Goal: Task Accomplishment & Management: Manage account settings

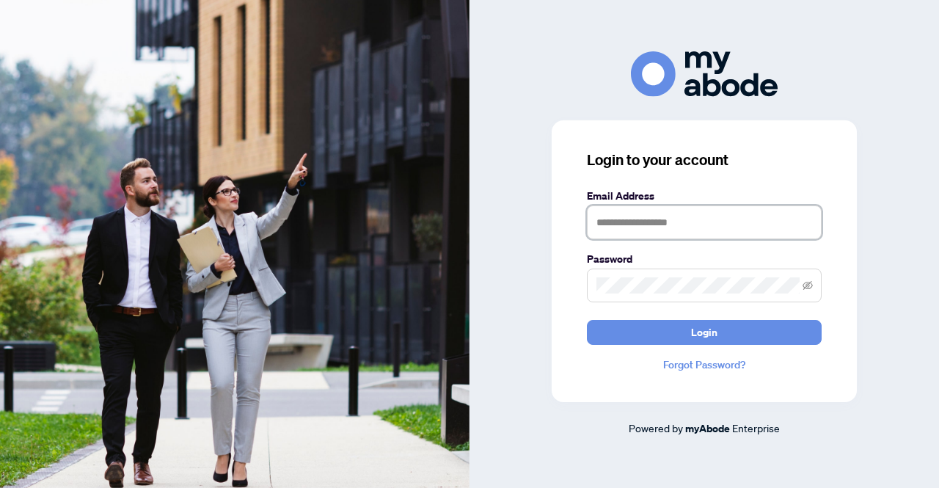
click at [620, 224] on input "text" at bounding box center [704, 222] width 235 height 34
type input "**********"
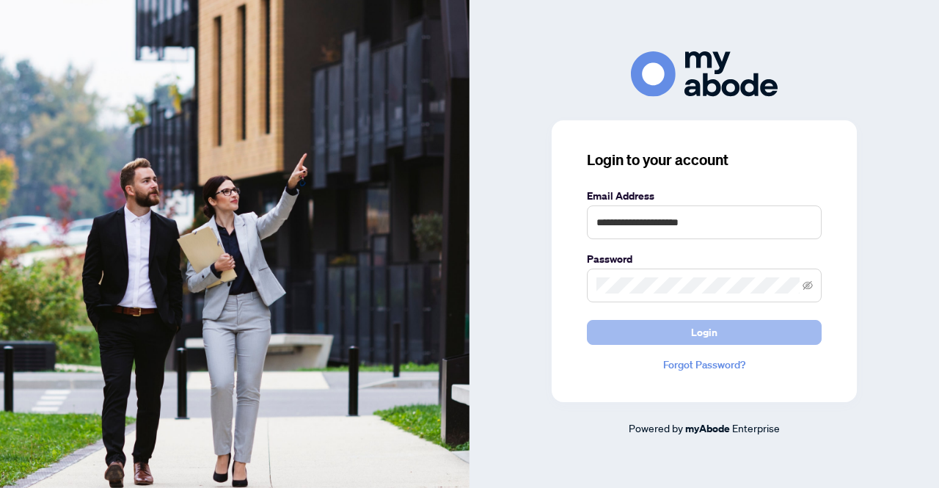
click at [592, 327] on button "Login" at bounding box center [704, 332] width 235 height 25
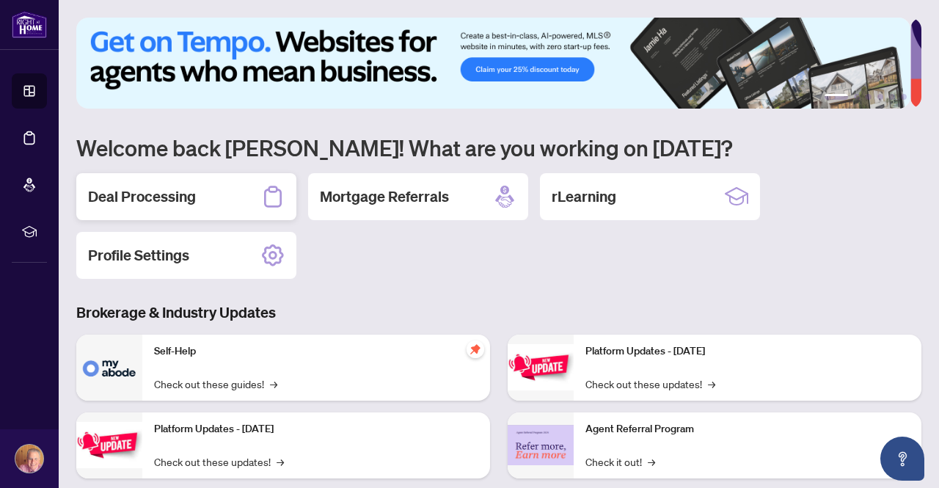
click at [196, 209] on div "Deal Processing" at bounding box center [186, 196] width 220 height 47
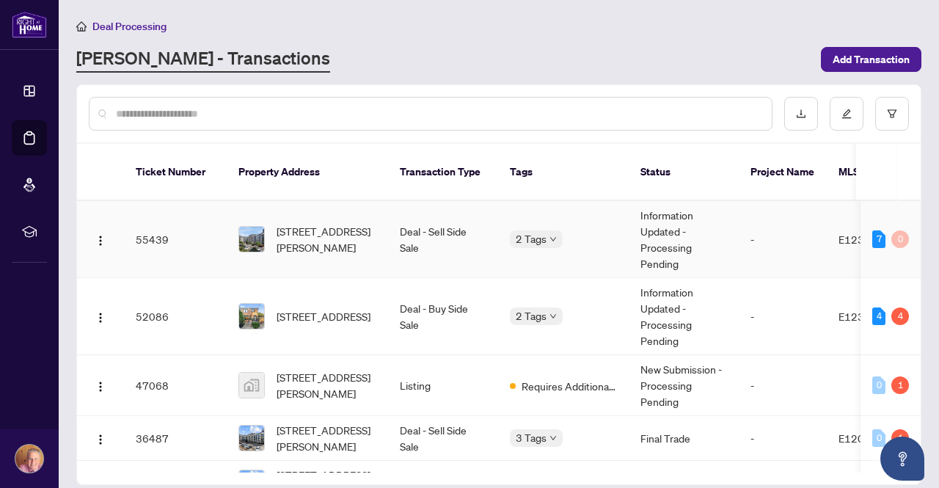
click at [386, 228] on td "412-680 Gordon St, Whitby, Ontario L1N 0L2, Canada" at bounding box center [307, 239] width 161 height 77
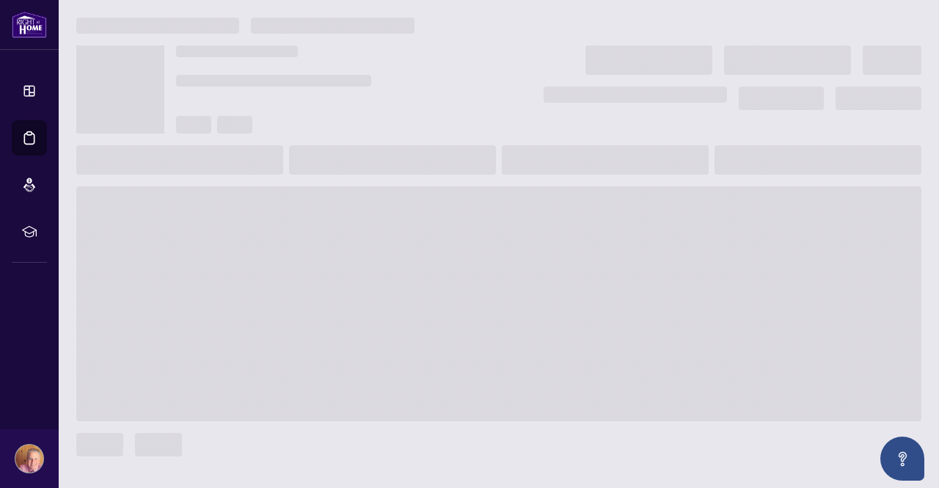
click at [386, 228] on main at bounding box center [499, 244] width 880 height 488
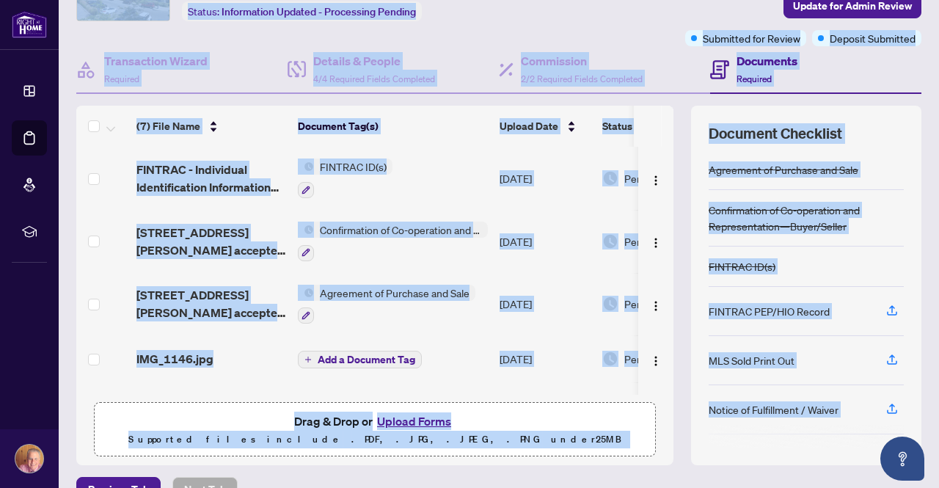
scroll to position [0, 98]
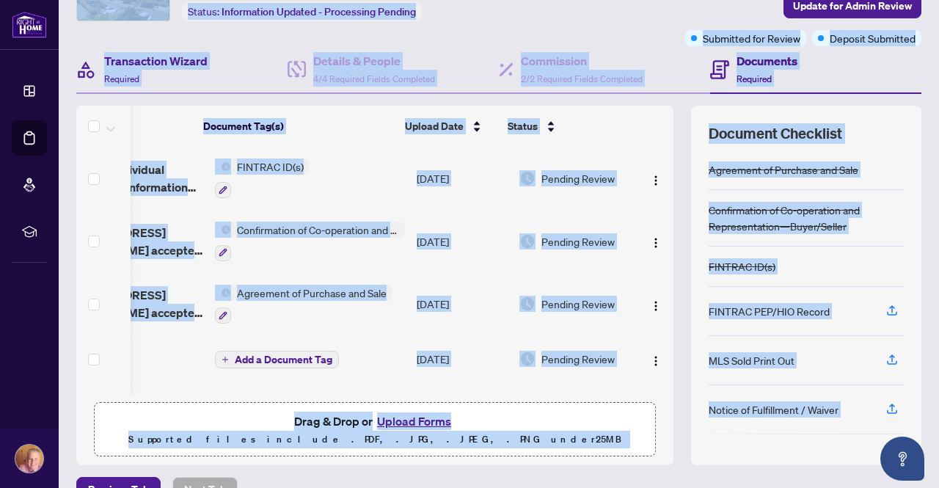
click at [251, 57] on div "Transaction Wizard Required" at bounding box center [181, 70] width 211 height 48
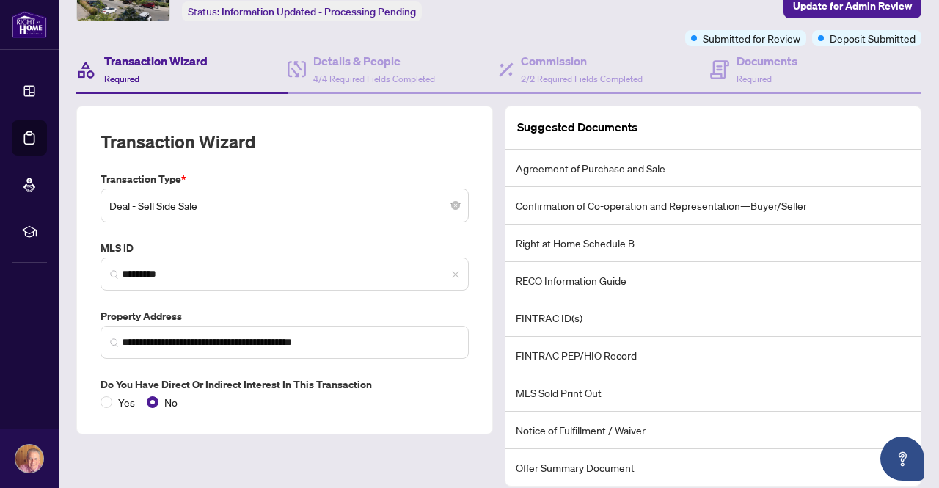
scroll to position [95, 0]
click at [537, 70] on div "Commission 2/2 Required Fields Completed" at bounding box center [582, 69] width 122 height 34
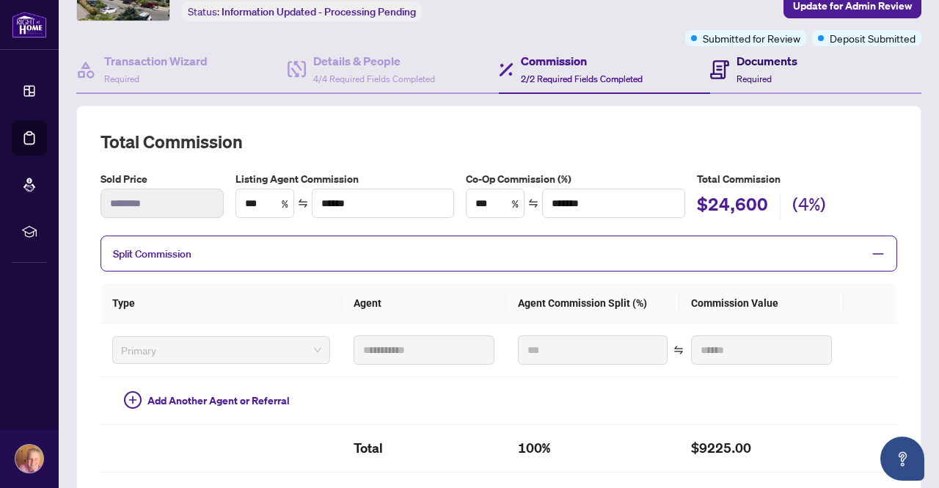
click at [736, 78] on span "Required" at bounding box center [753, 78] width 35 height 11
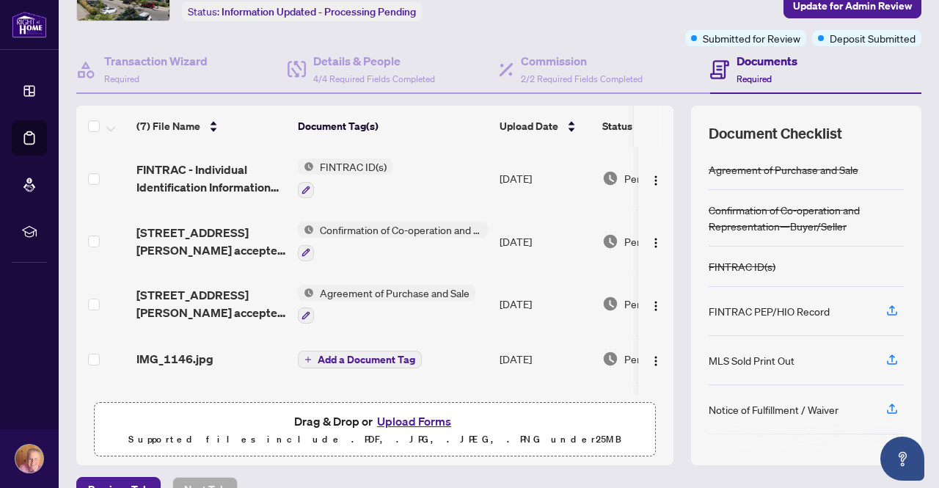
scroll to position [125, 0]
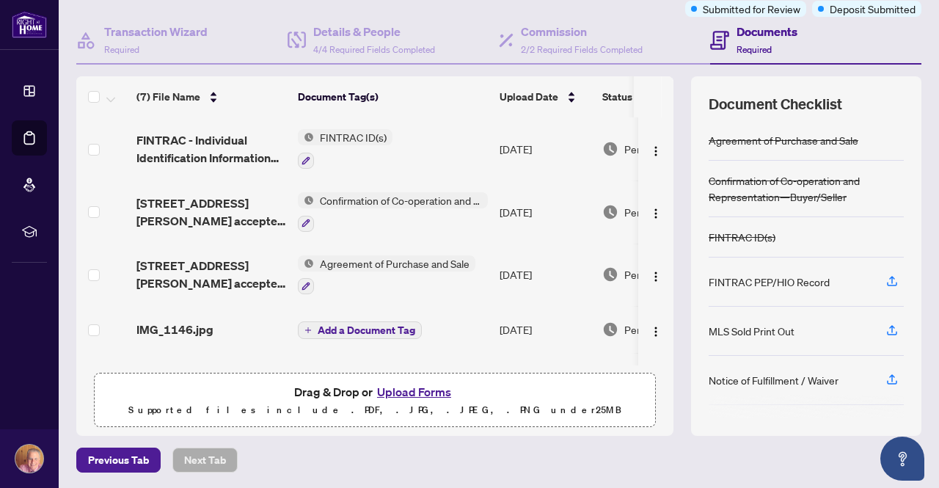
click at [424, 389] on button "Upload Forms" at bounding box center [413, 391] width 83 height 19
click at [394, 382] on button "Upload Forms" at bounding box center [413, 391] width 83 height 19
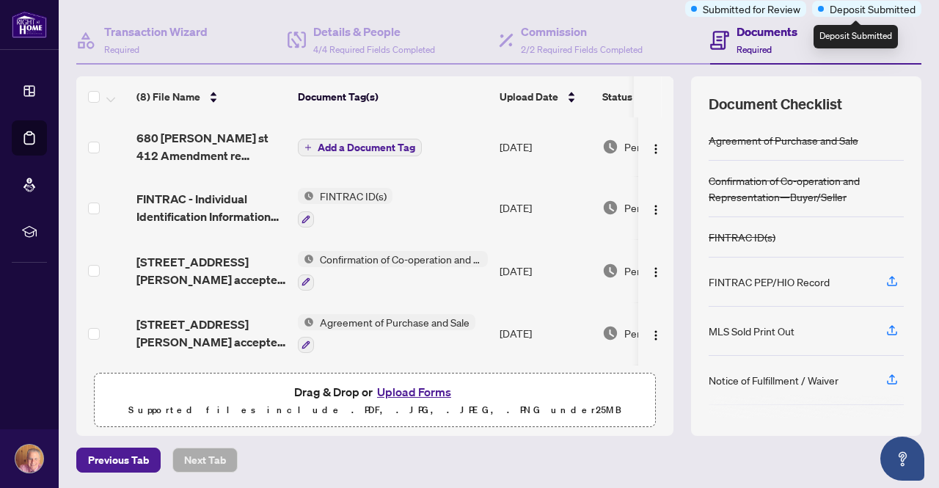
click at [843, 12] on span "Deposit Submitted" at bounding box center [872, 9] width 86 height 16
click at [848, 11] on span "Deposit Submitted" at bounding box center [872, 9] width 86 height 16
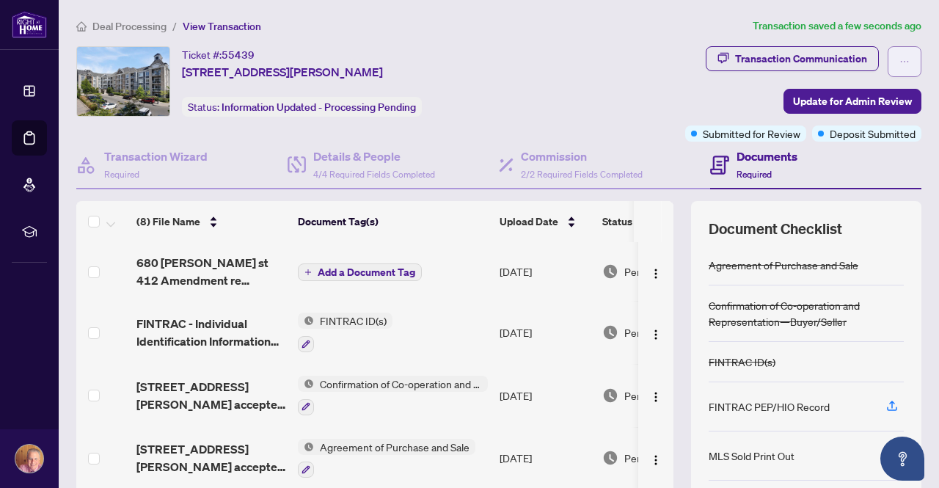
click at [887, 59] on button "button" at bounding box center [904, 61] width 34 height 31
click at [582, 93] on div "Transaction Communication Update for Admin Review Submitted for Review Deposit …" at bounding box center [739, 93] width 365 height 95
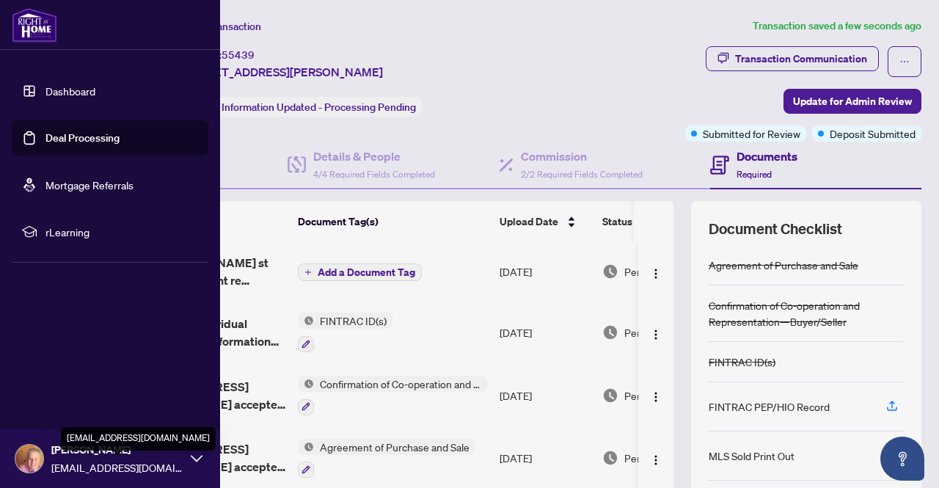
click at [125, 463] on span "sjahshan1963@gmail.com" at bounding box center [117, 467] width 132 height 16
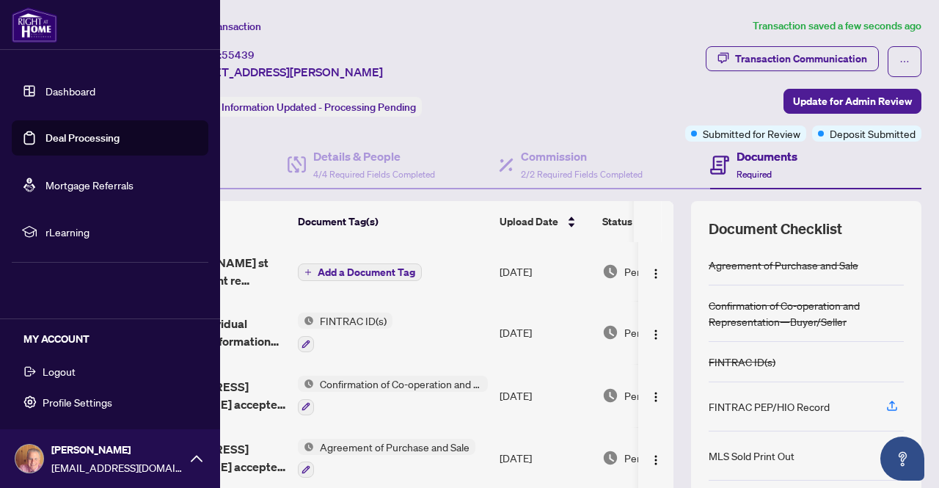
click at [68, 367] on span "Logout" at bounding box center [59, 370] width 33 height 23
